Goal: Task Accomplishment & Management: Use online tool/utility

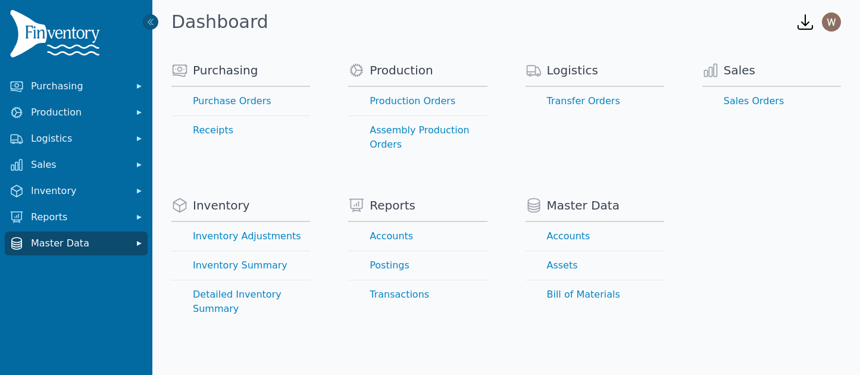
click at [58, 240] on span "Master Data" at bounding box center [78, 243] width 95 height 14
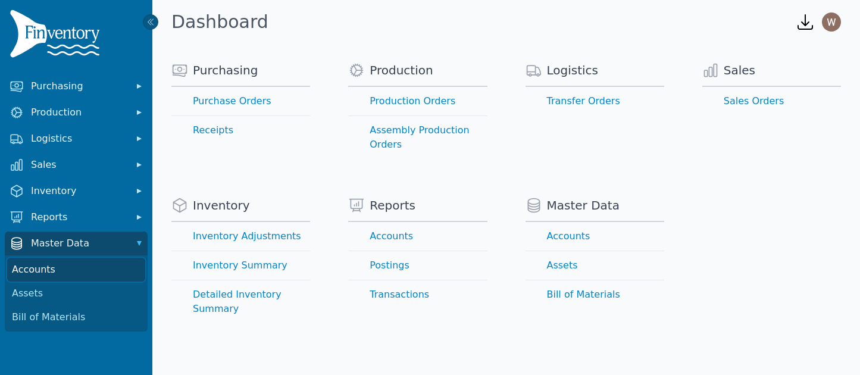
click at [77, 273] on link "Accounts" at bounding box center [76, 270] width 138 height 24
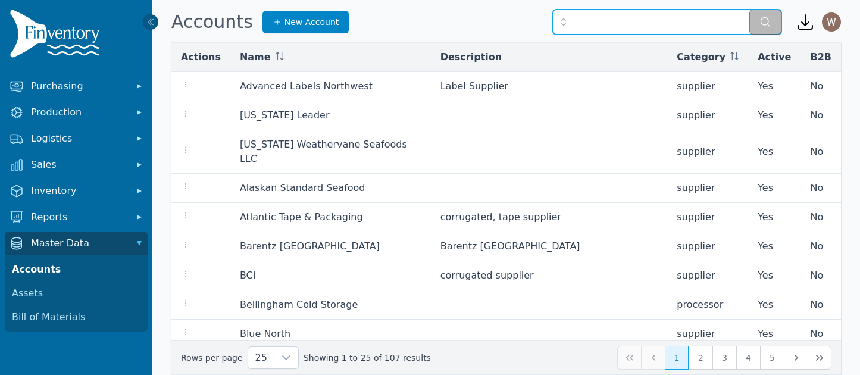
click at [599, 24] on input "text" at bounding box center [667, 22] width 229 height 25
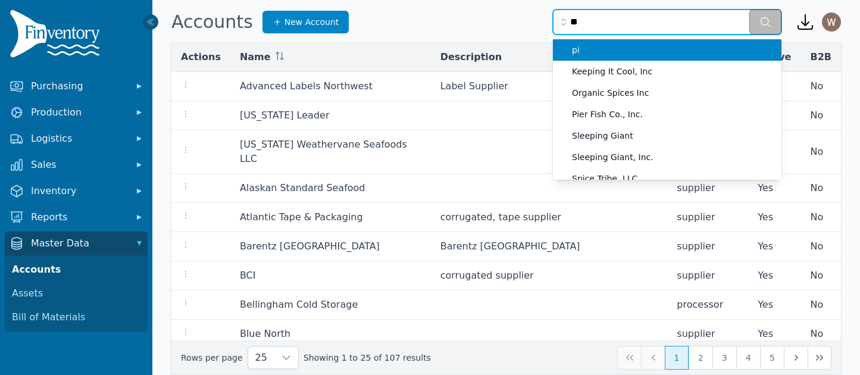
type input "*"
